Goal: Task Accomplishment & Management: Manage account settings

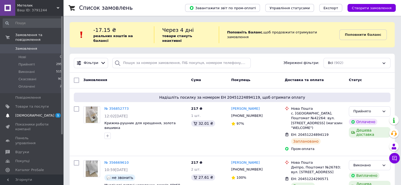
click at [30, 113] on span "[DEMOGRAPHIC_DATA]" at bounding box center [34, 115] width 39 height 5
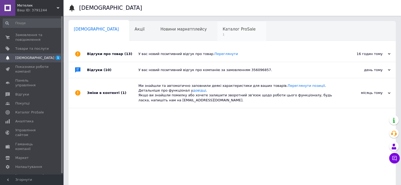
click at [222, 29] on span "Каталог ProSale" at bounding box center [238, 29] width 33 height 5
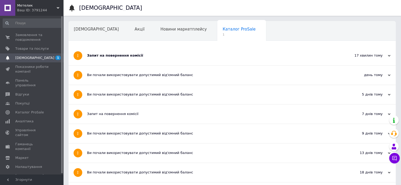
click at [113, 57] on div "Запит на повернення комісії" at bounding box center [212, 55] width 251 height 5
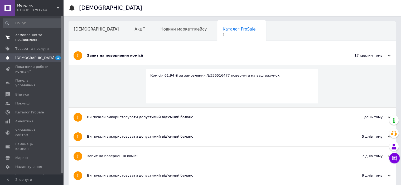
click at [22, 37] on span "Замовлення та повідомлення" at bounding box center [31, 37] width 33 height 9
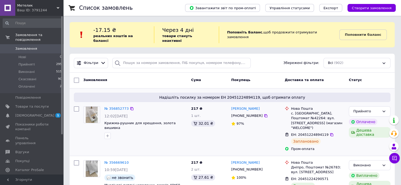
scroll to position [53, 0]
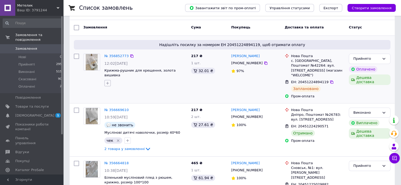
click at [107, 81] on icon "button" at bounding box center [107, 83] width 4 height 4
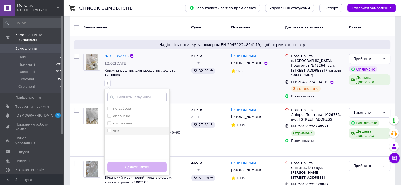
click at [109, 129] on input "чек" at bounding box center [108, 130] width 3 height 3
checkbox input "true"
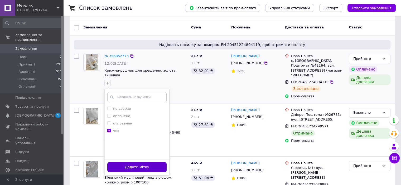
click at [141, 162] on button "Додати мітку" at bounding box center [136, 167] width 59 height 10
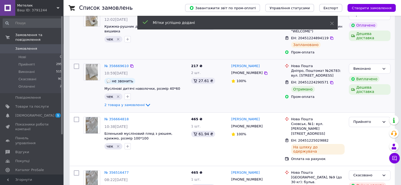
scroll to position [105, 0]
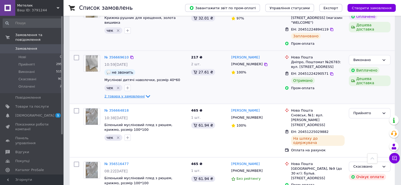
click at [145, 93] on icon at bounding box center [148, 96] width 6 height 6
